Goal: Information Seeking & Learning: Compare options

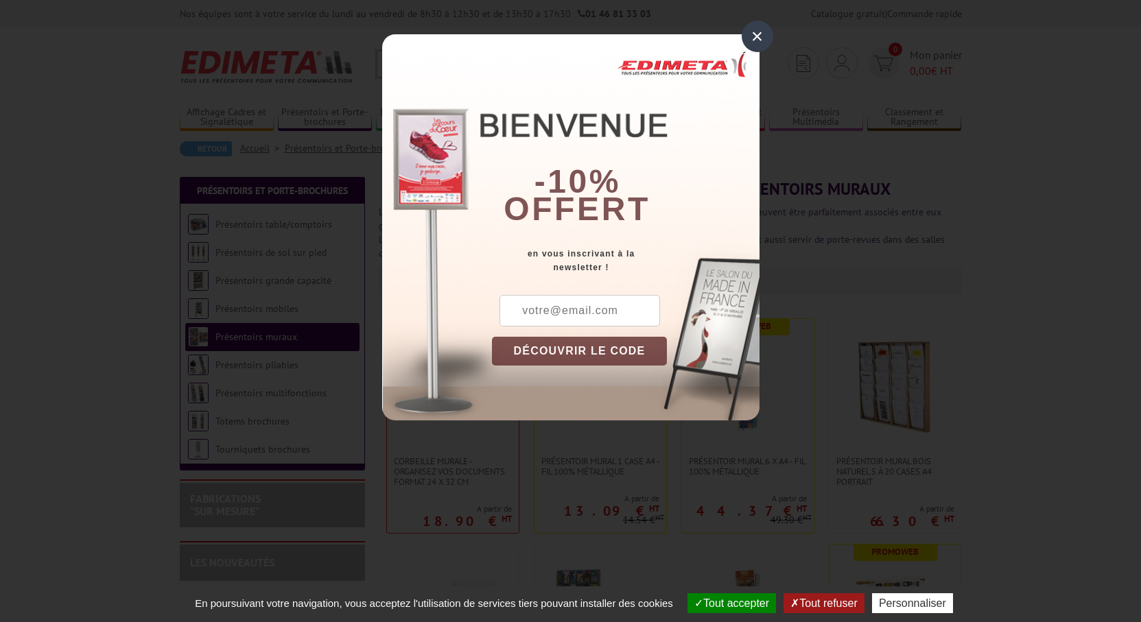
click at [757, 36] on div "×" at bounding box center [757, 37] width 32 height 32
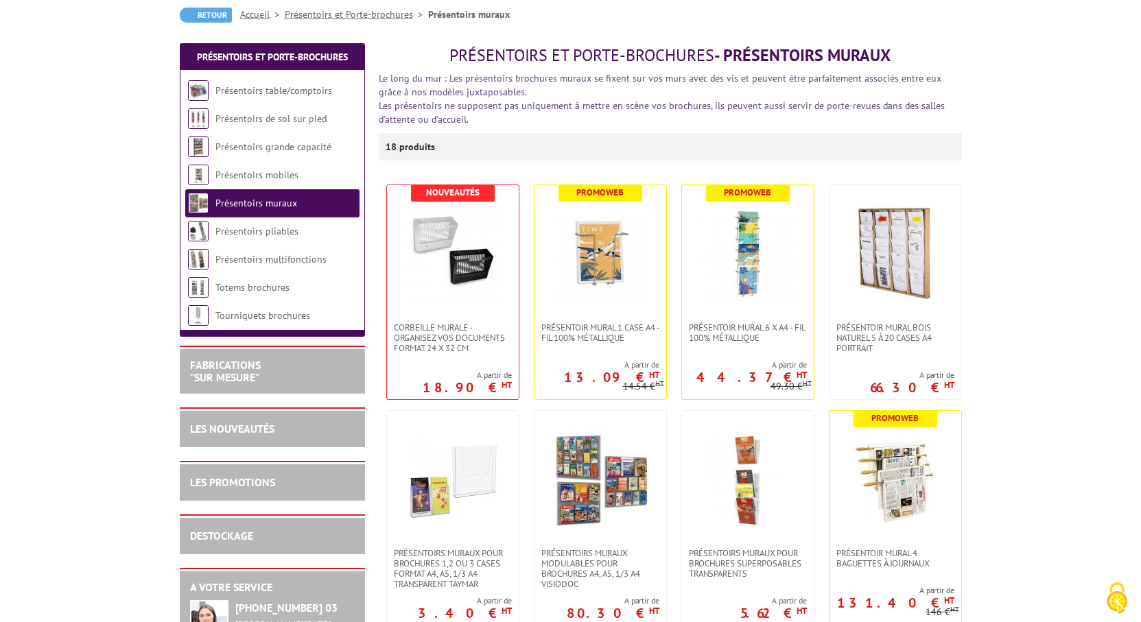
scroll to position [137, 0]
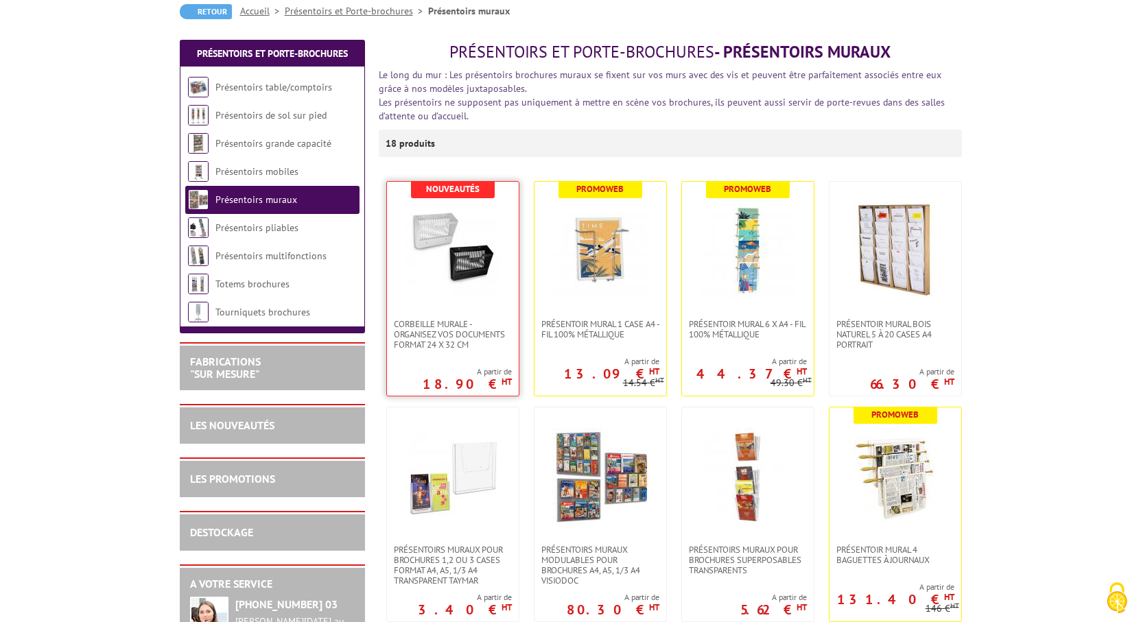
click at [466, 260] on img at bounding box center [453, 250] width 96 height 96
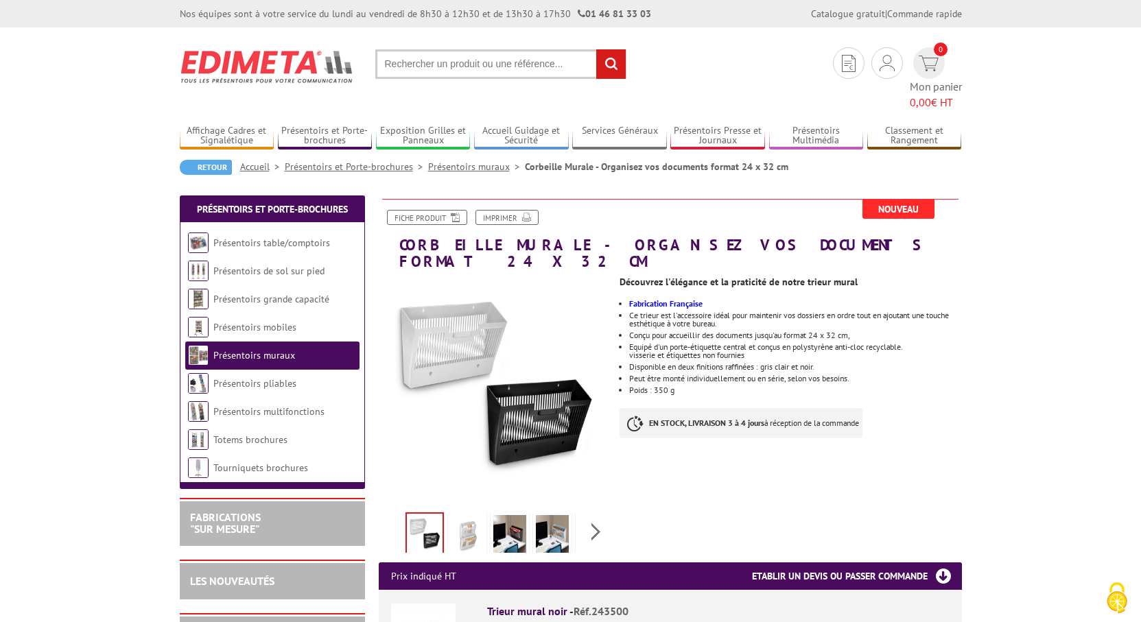
click at [506, 515] on img at bounding box center [509, 536] width 33 height 43
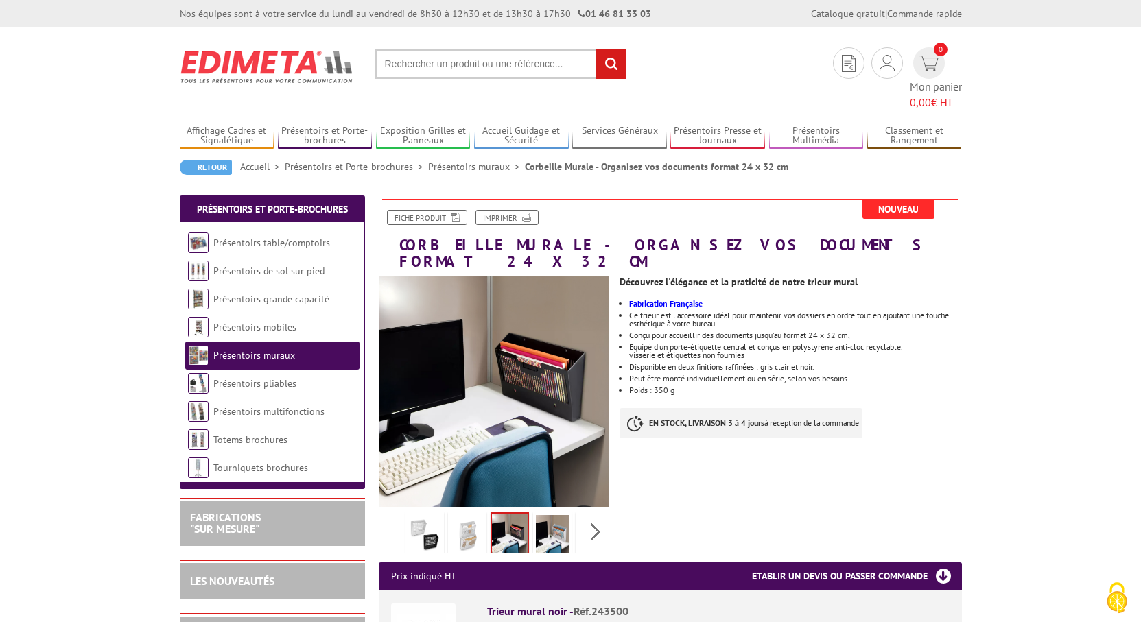
click at [571, 510] on li at bounding box center [552, 531] width 43 height 43
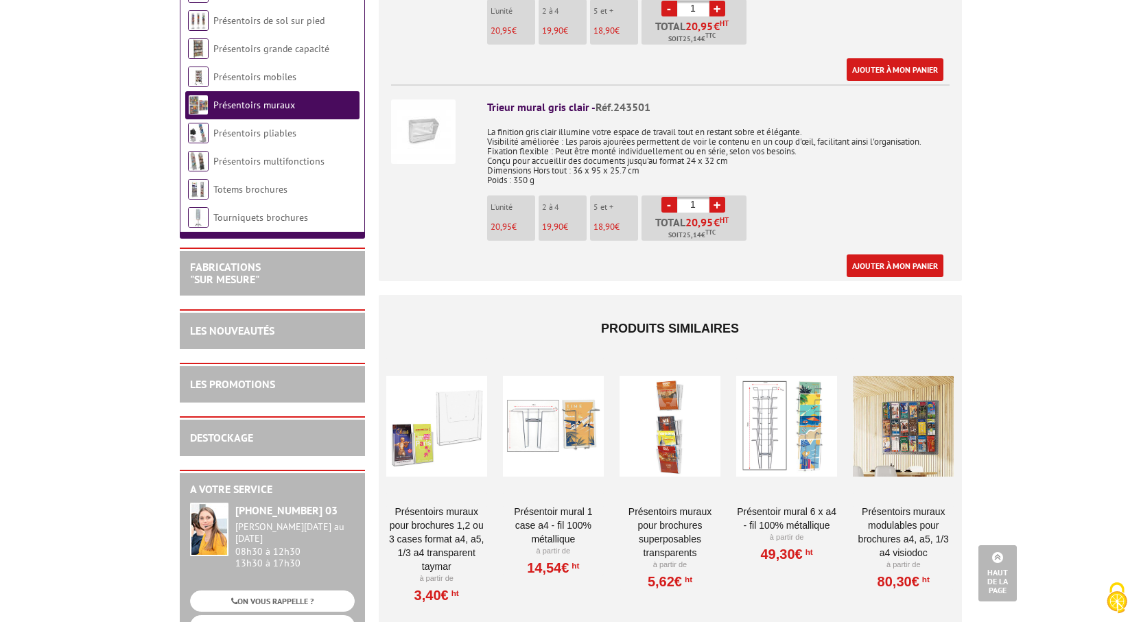
scroll to position [686, 0]
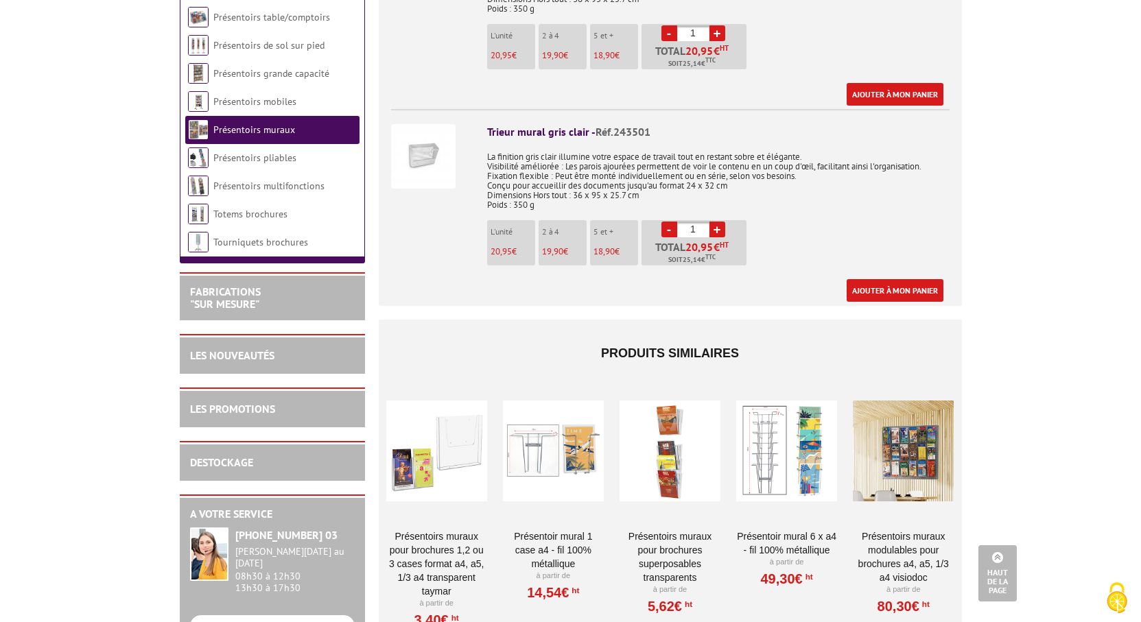
click at [534, 410] on div at bounding box center [553, 450] width 101 height 137
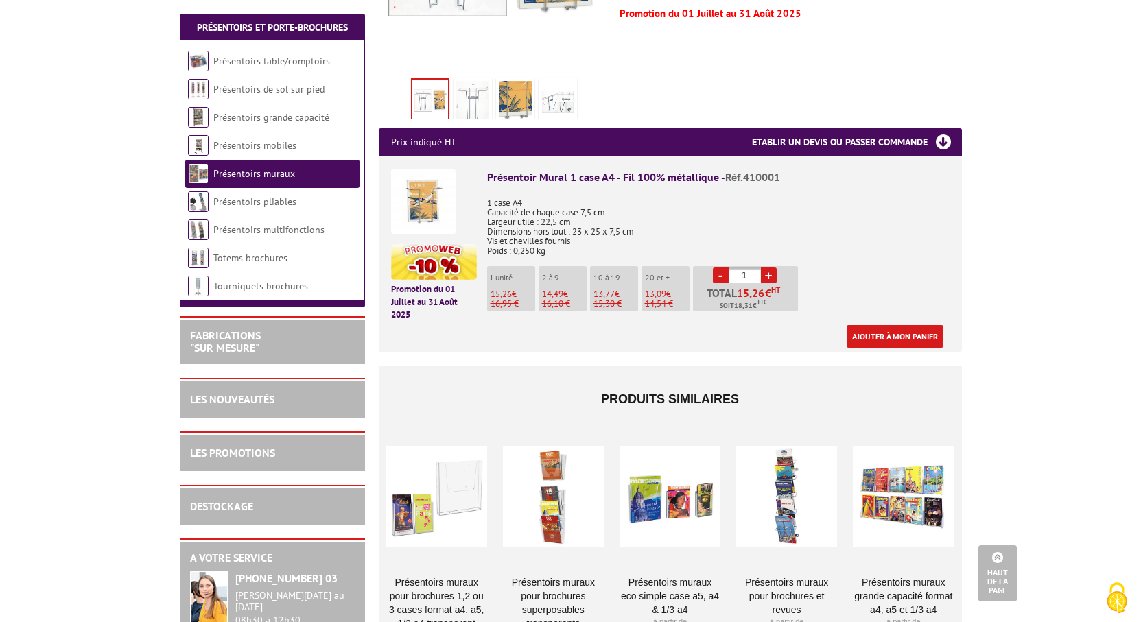
scroll to position [206, 0]
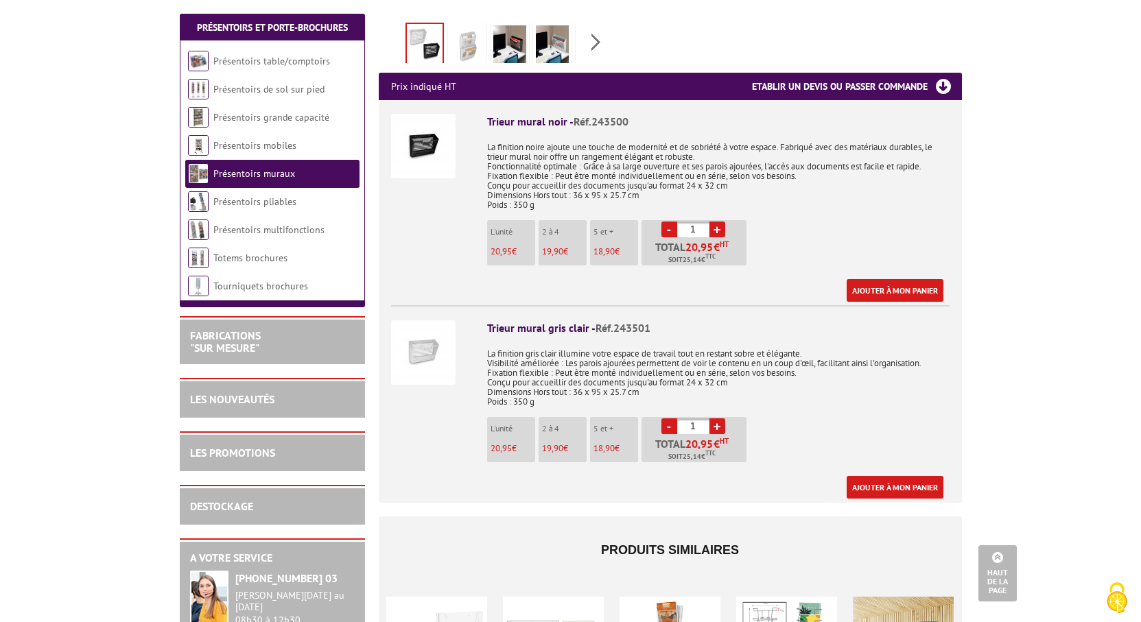
scroll to position [71, 0]
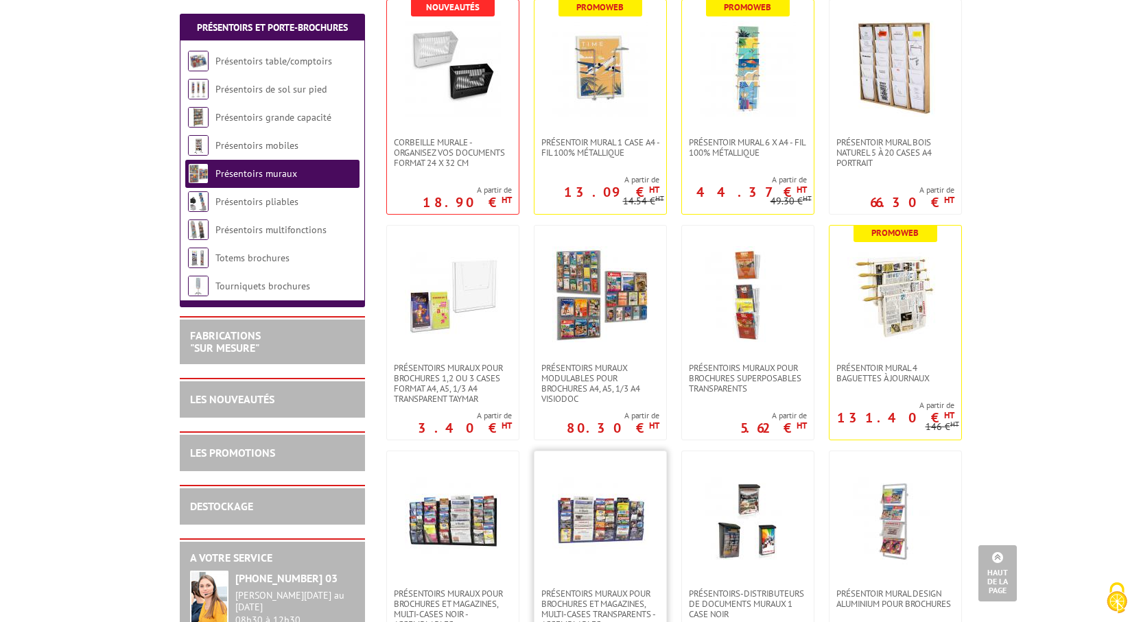
scroll to position [343, 0]
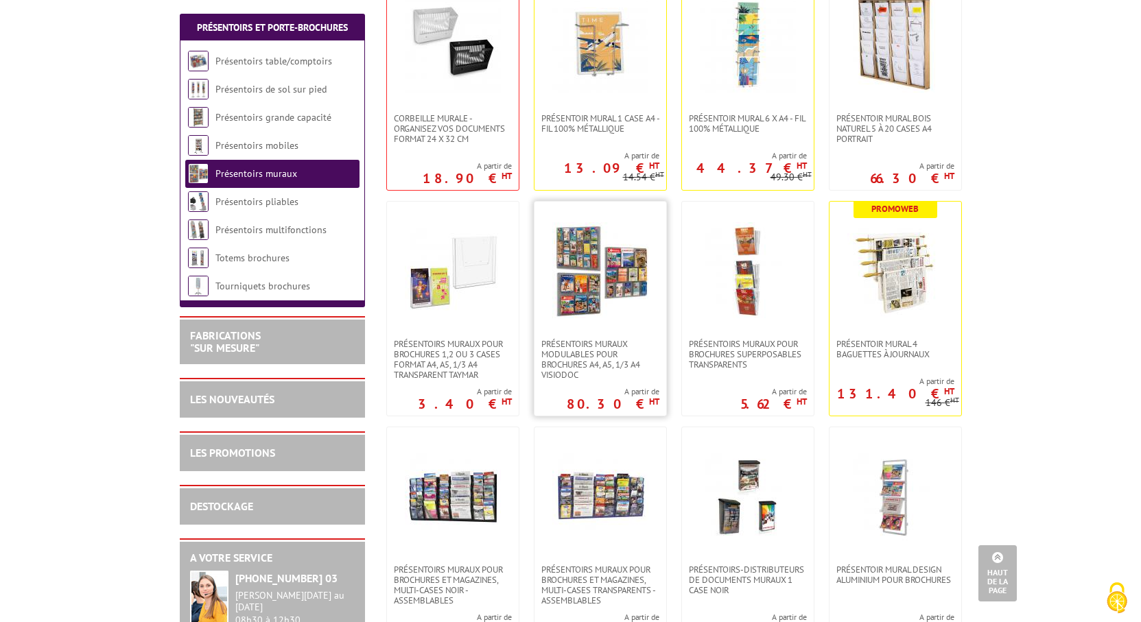
click at [586, 296] on img at bounding box center [600, 270] width 96 height 96
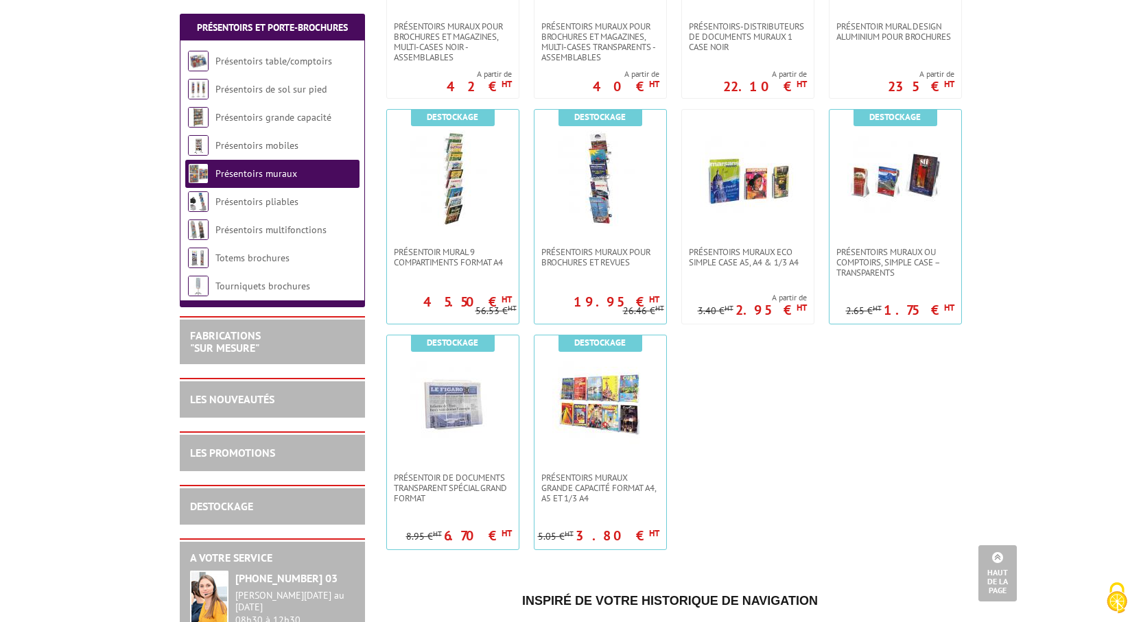
scroll to position [892, 0]
